Goal: Complete application form

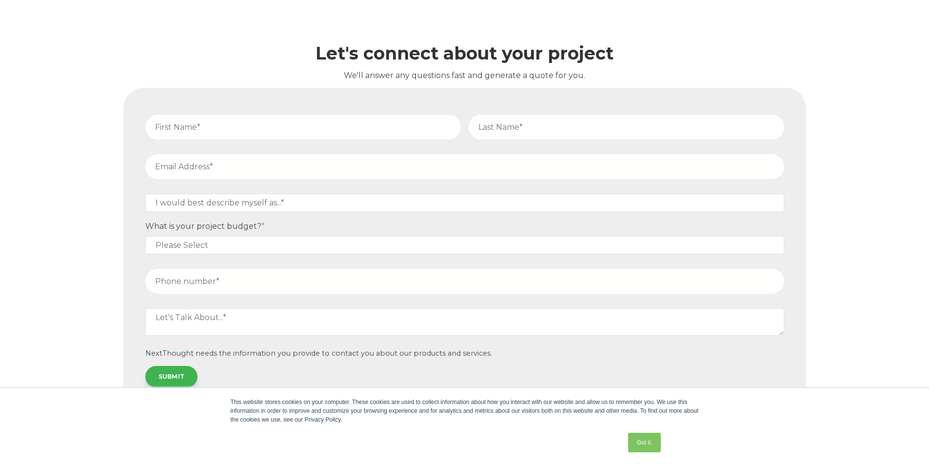
scroll to position [4265, 0]
click at [325, 236] on select "Please Select $5,000 - $15,000 $15,000 - $25,000 $25,000 - $50,000 $50,000+" at bounding box center [464, 245] width 639 height 18
click at [323, 236] on select "Please Select $5,000 - $15,000 $15,000 - $25,000 $25,000 - $50,000 $50,000+" at bounding box center [464, 245] width 639 height 18
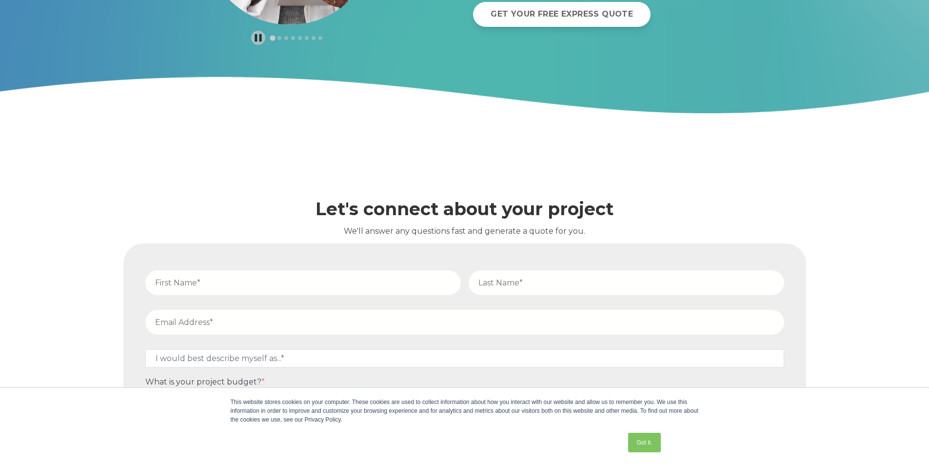
scroll to position [4167, 0]
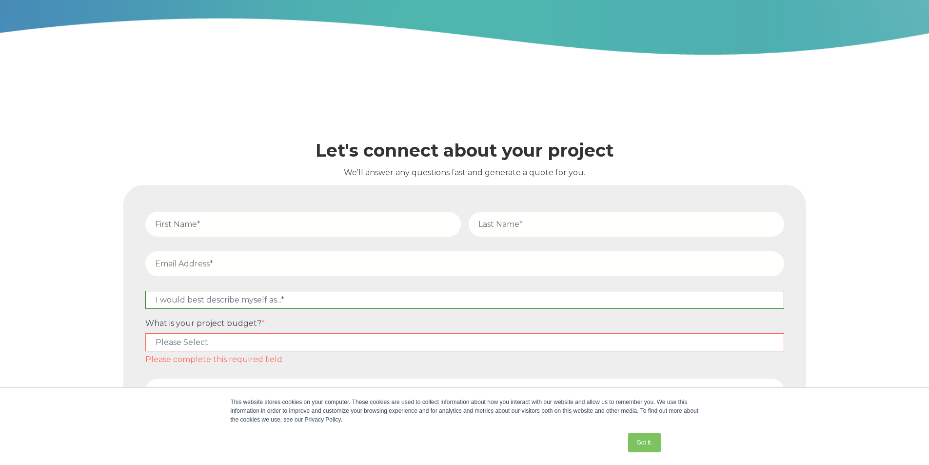
click at [406, 291] on select "I would best describe myself as...* Other I am an executive or owner of a compa…" at bounding box center [464, 300] width 639 height 18
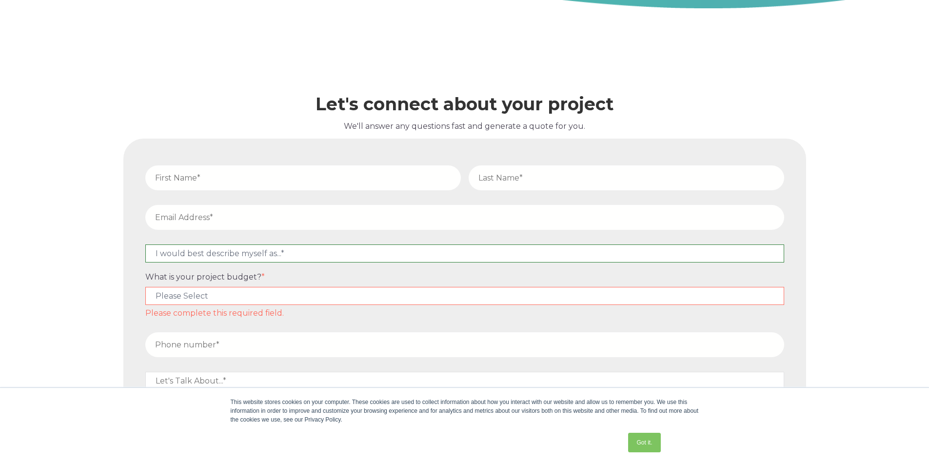
scroll to position [4216, 0]
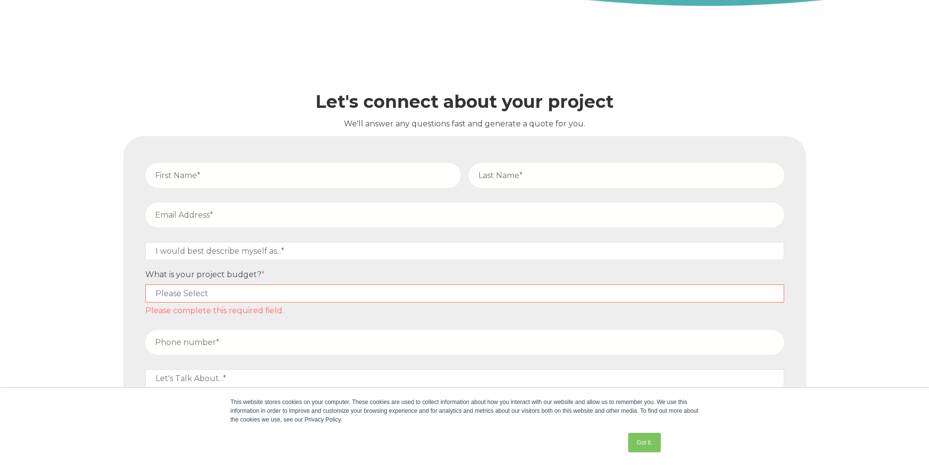
click at [388, 237] on fieldset "I would best describe myself as...* Other I am an executive or owner of a compa…" at bounding box center [464, 253] width 647 height 33
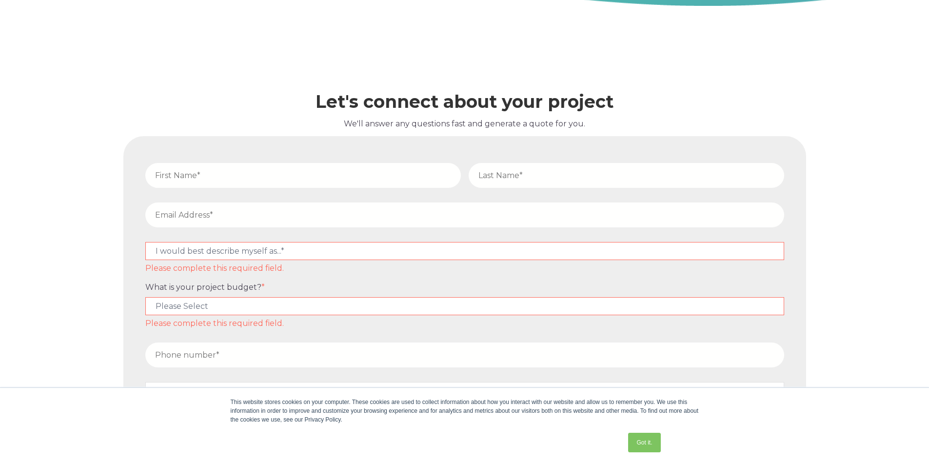
click at [368, 282] on label "What is your project budget? *" at bounding box center [464, 286] width 639 height 9
click at [368, 297] on select "Please Select $5,000 - $15,000 $15,000 - $25,000 $25,000 - $50,000 $50,000+" at bounding box center [464, 306] width 639 height 18
click at [370, 297] on select "Please Select $5,000 - $15,000 $15,000 - $25,000 $25,000 - $50,000 $50,000+" at bounding box center [464, 306] width 639 height 18
click at [50, 208] on div "Let's connect about your project We'll answer any questions fast and generate a…" at bounding box center [464, 279] width 929 height 546
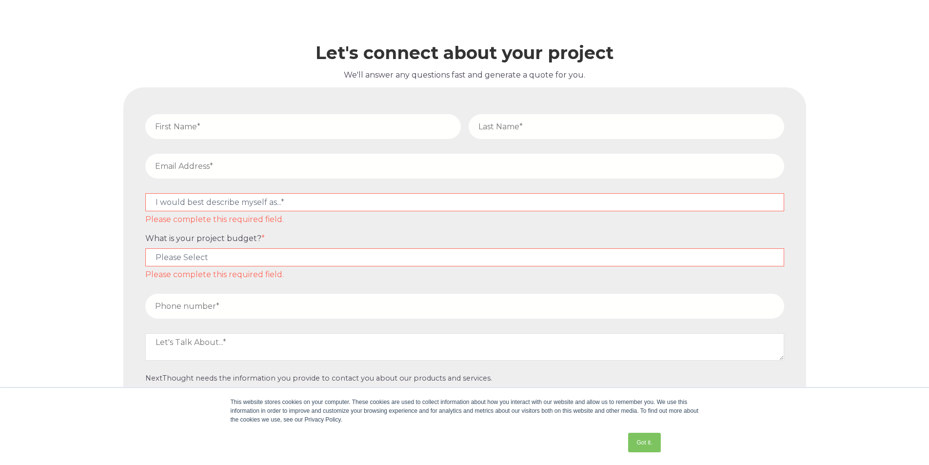
click at [224, 308] on fieldset at bounding box center [464, 308] width 647 height 39
click at [267, 248] on select "Please Select $5,000 - $15,000 $15,000 - $25,000 $25,000 - $50,000 $50,000+" at bounding box center [464, 257] width 639 height 18
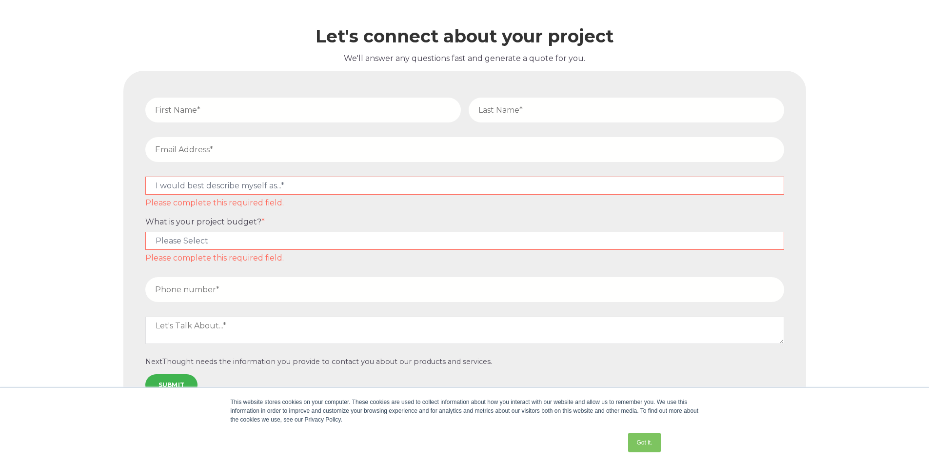
scroll to position [4290, 0]
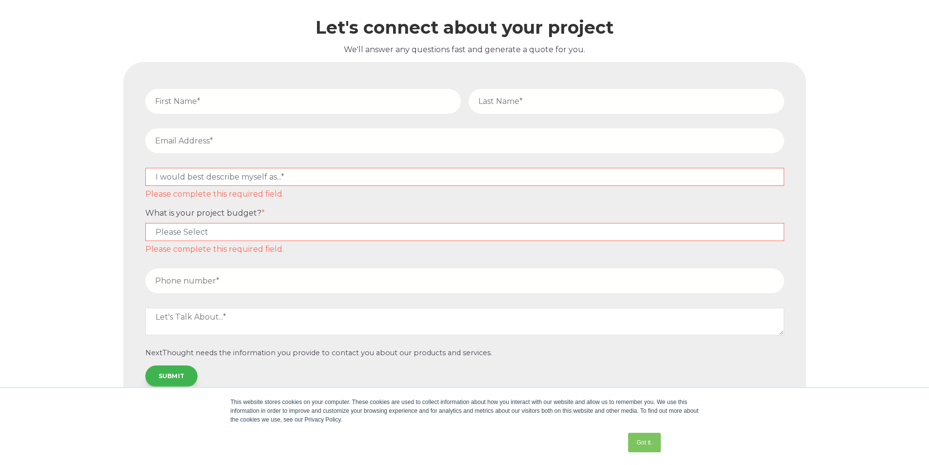
click at [259, 330] on fieldset at bounding box center [464, 326] width 647 height 46
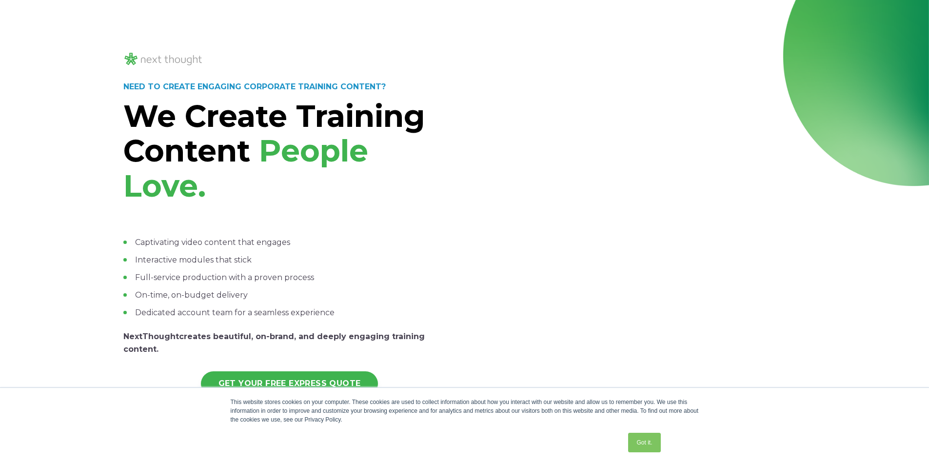
scroll to position [0, 0]
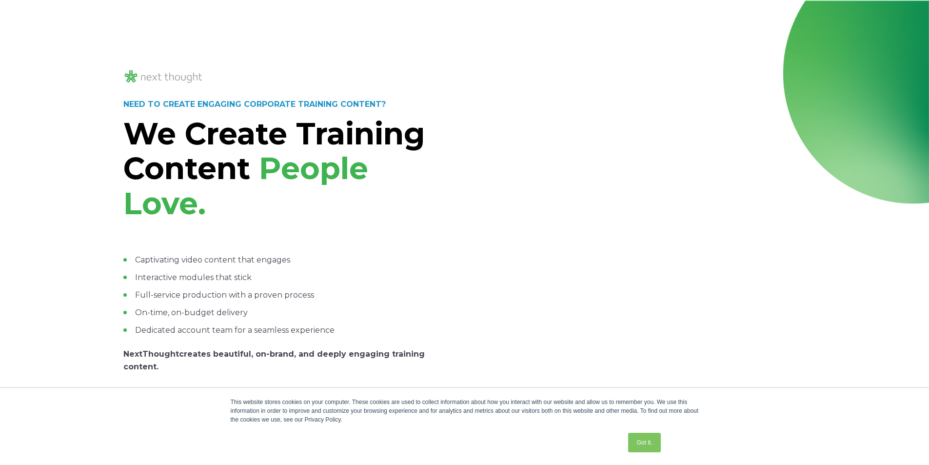
click at [193, 79] on img at bounding box center [163, 77] width 80 height 16
click at [190, 78] on img at bounding box center [163, 77] width 80 height 16
